Goal: Information Seeking & Learning: Learn about a topic

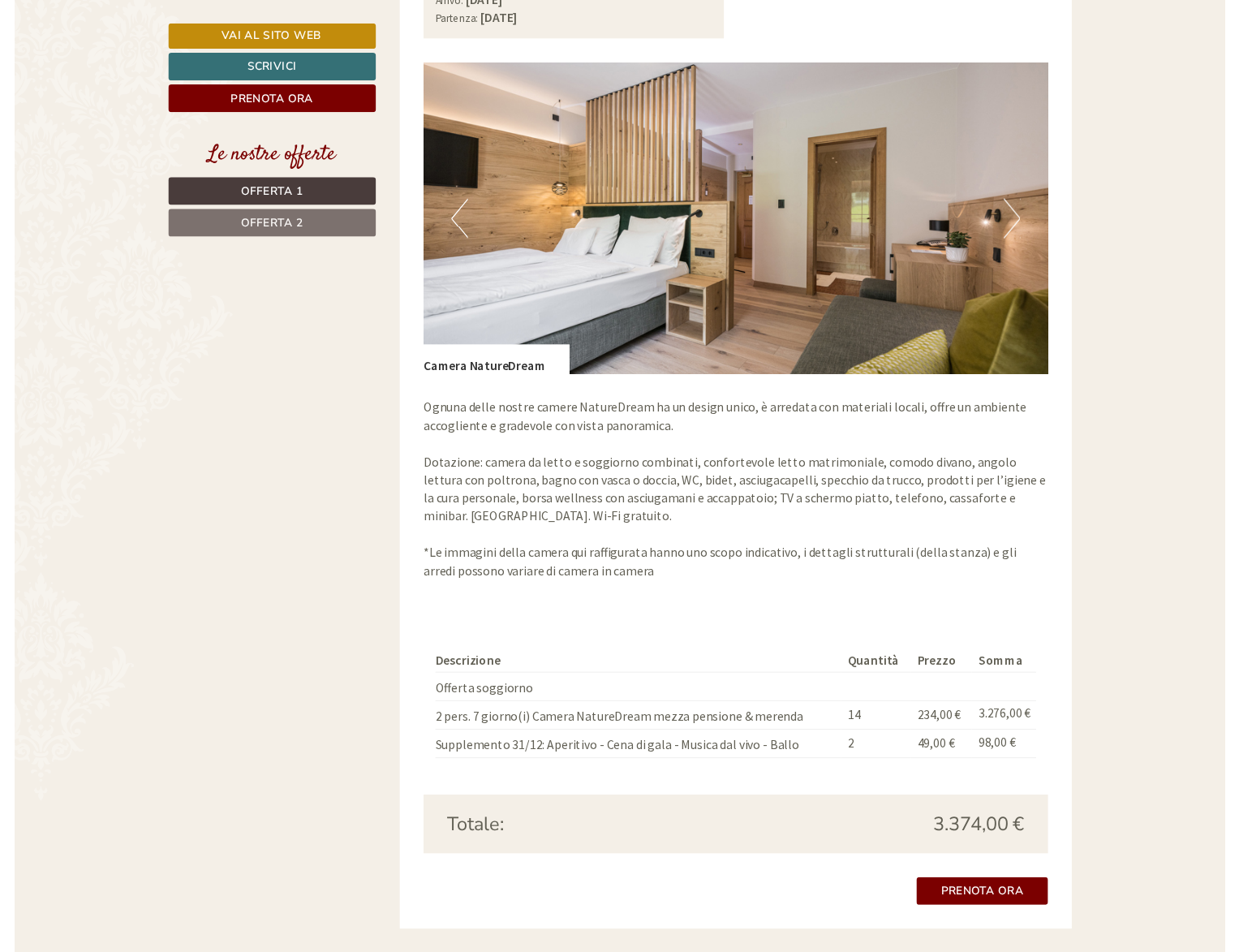
scroll to position [1407, 0]
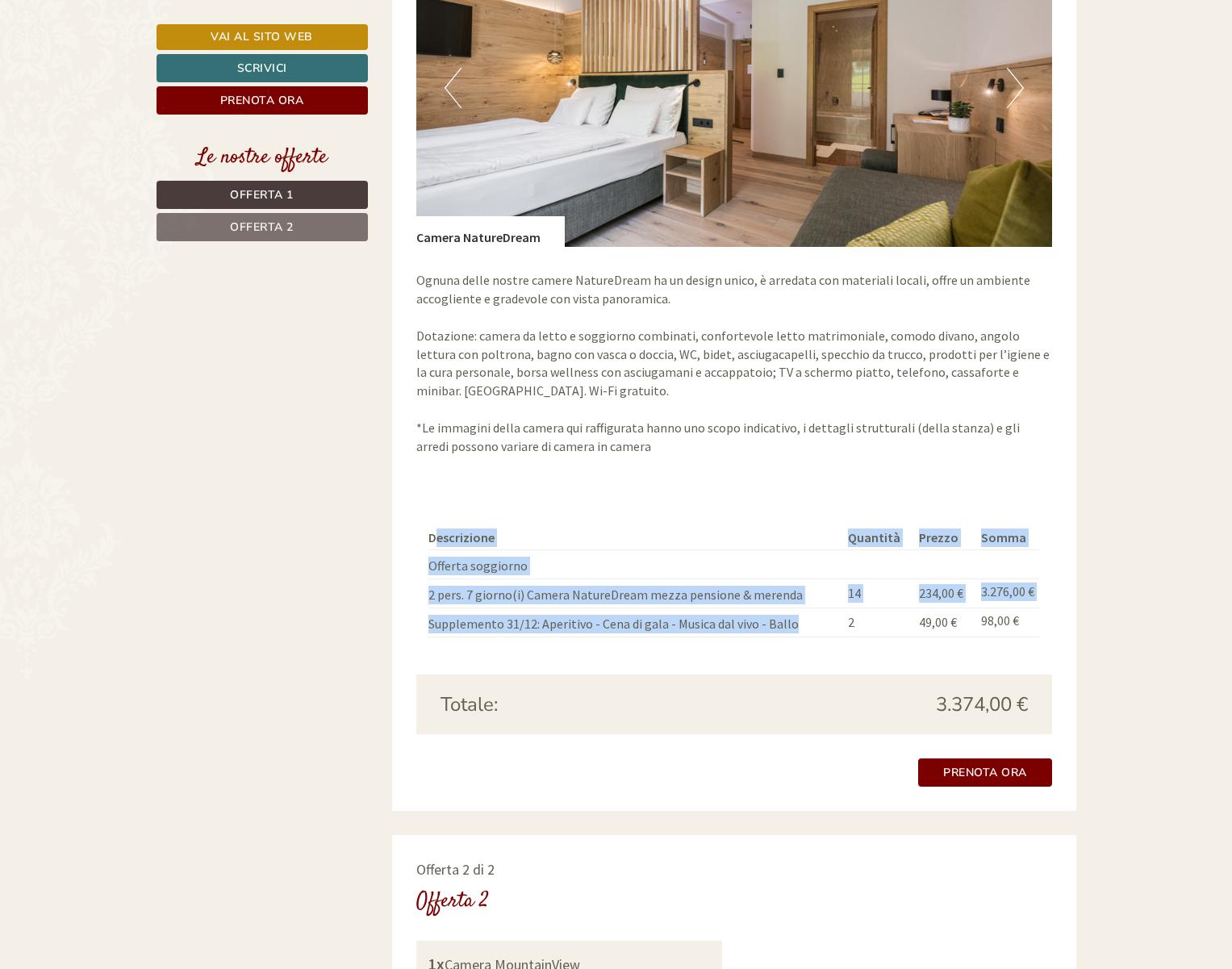
drag, startPoint x: 434, startPoint y: 521, endPoint x: 817, endPoint y: 612, distance: 393.7
click at [817, 612] on tbody "Descrizione Quantità Prezzo Somma Offerta soggiorno 2 pers. 7 giorno(i) Camera …" at bounding box center [734, 581] width 611 height 112
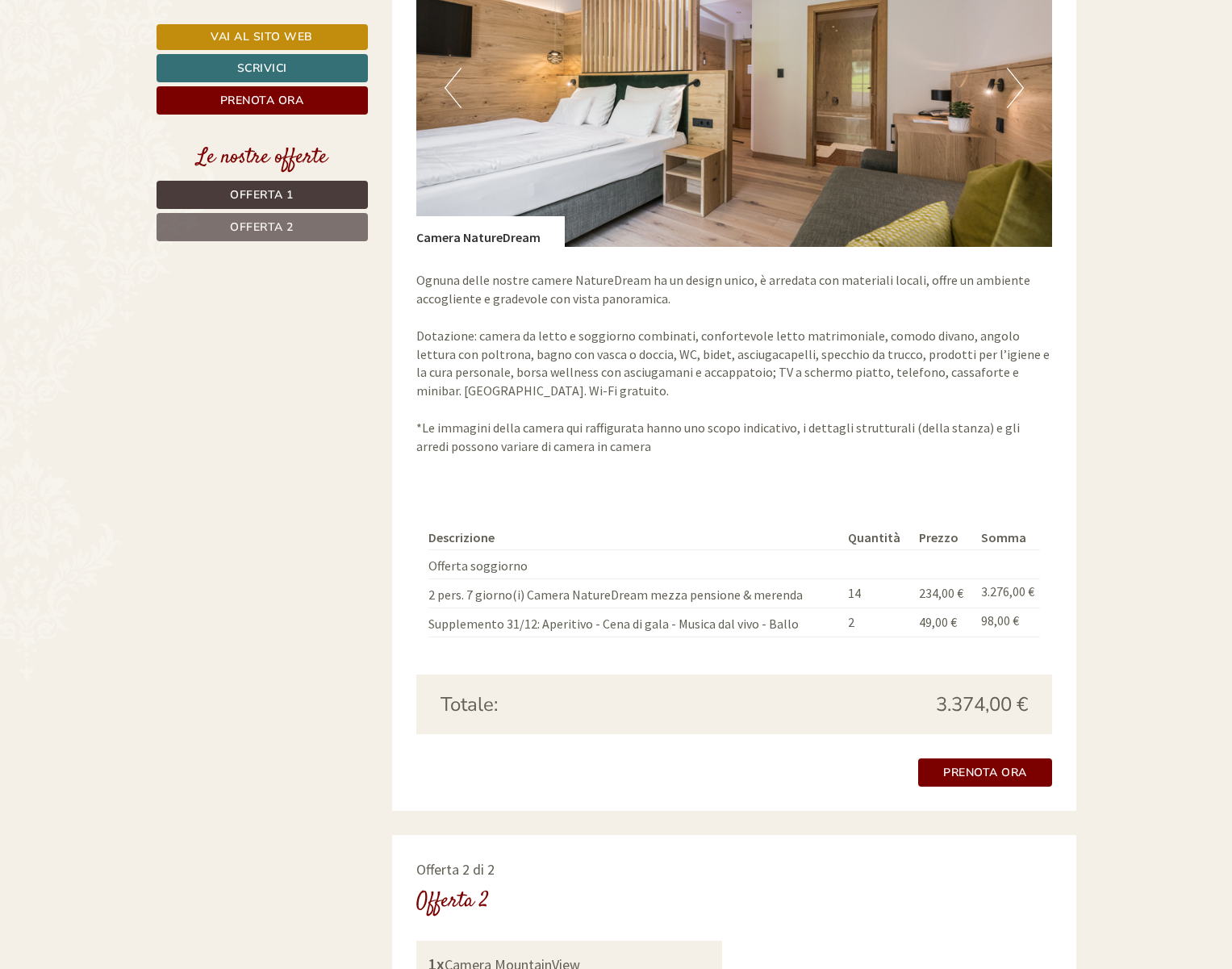
click at [858, 619] on table "Descrizione Quantità Prezzo Somma Offerta soggiorno 2 pers. 7 giorno(i) Camera …" at bounding box center [734, 581] width 611 height 112
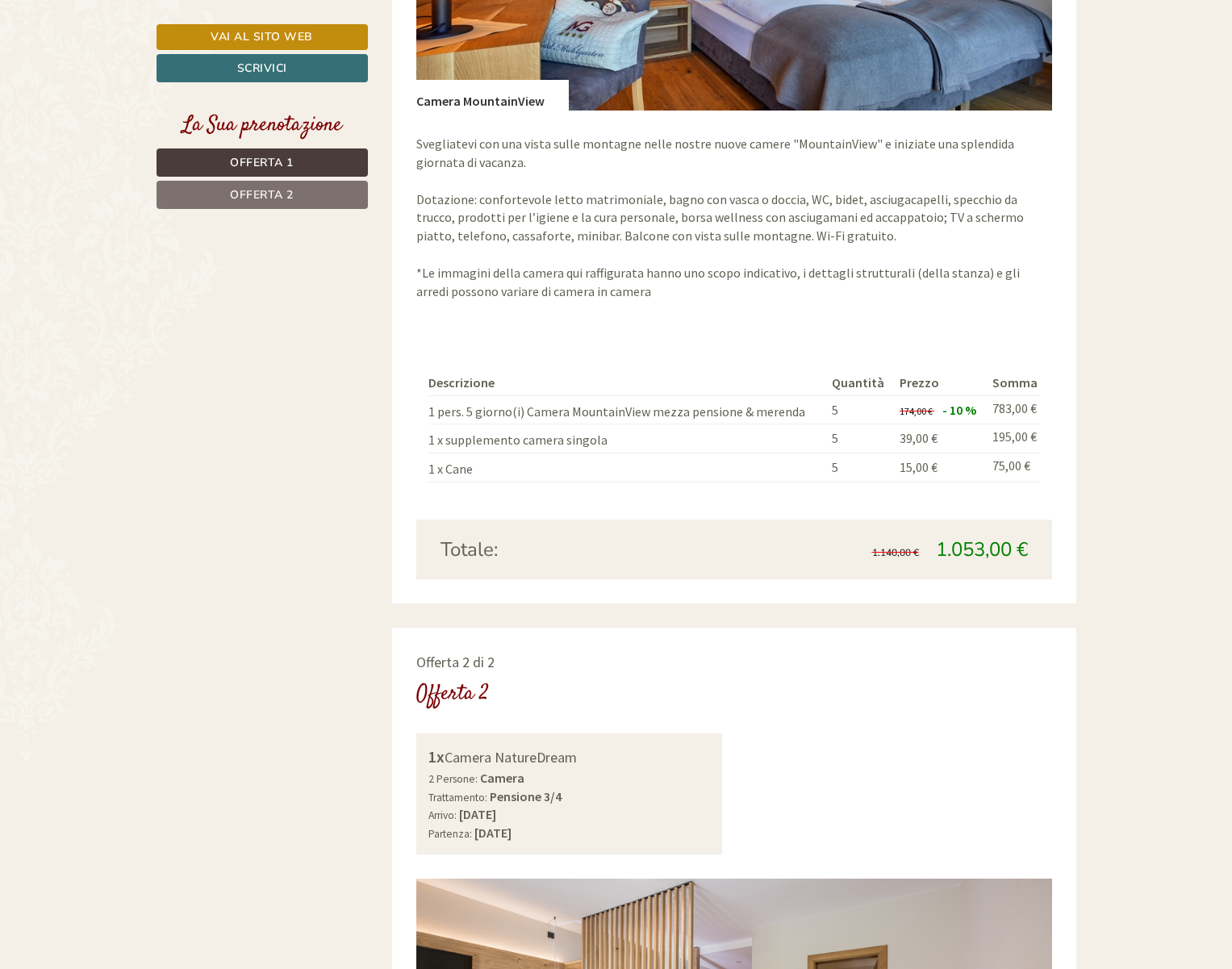
drag, startPoint x: 939, startPoint y: 149, endPoint x: 1153, endPoint y: 4, distance: 258.5
click at [949, 145] on p "Svegliatevi con una vista sulle montagne nelle nostre nuove camere "MountainVie…" at bounding box center [734, 218] width 636 height 166
